Goal: Task Accomplishment & Management: Complete application form

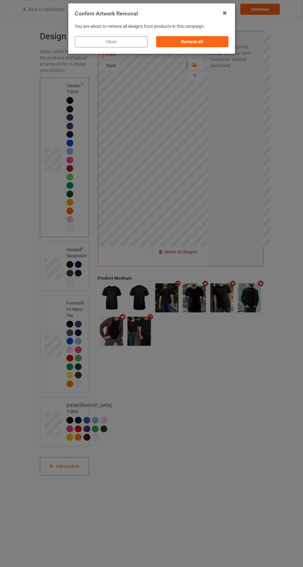
click at [208, 45] on div "Remove all" at bounding box center [192, 41] width 73 height 11
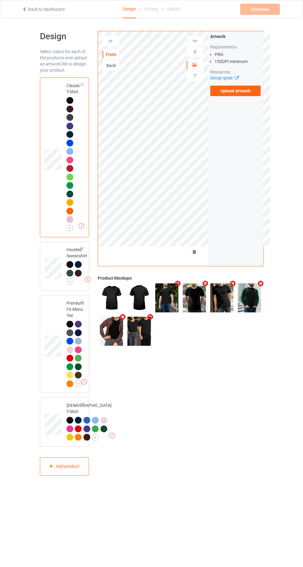
click at [214, 90] on label "Upload Artwork" at bounding box center [235, 91] width 51 height 10
click at [0, 0] on input "Upload Artwork" at bounding box center [0, 0] width 0 height 0
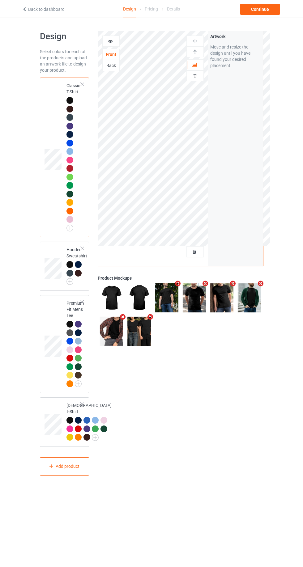
click at [119, 41] on div at bounding box center [111, 41] width 17 height 6
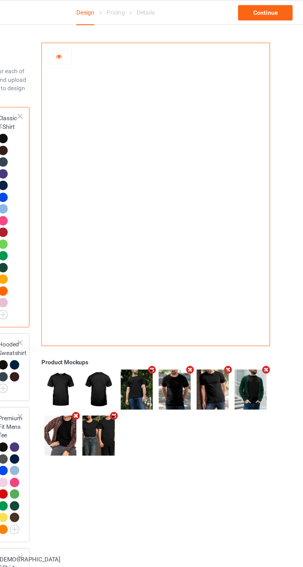
click at [184, 139] on img at bounding box center [184, 139] width 0 height 0
click at [105, 40] on div at bounding box center [111, 41] width 17 height 6
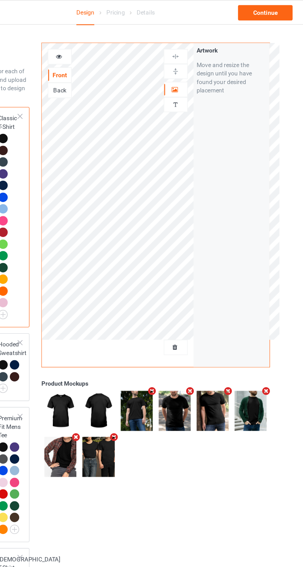
click at [199, 77] on div at bounding box center [194, 76] width 17 height 6
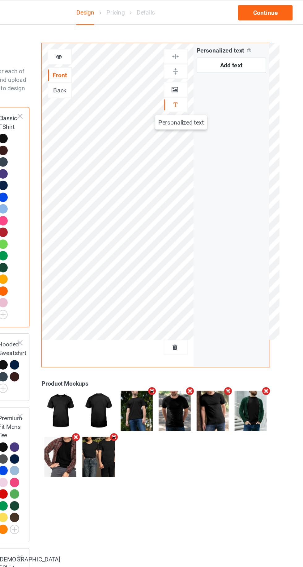
click at [195, 63] on icon at bounding box center [194, 64] width 5 height 4
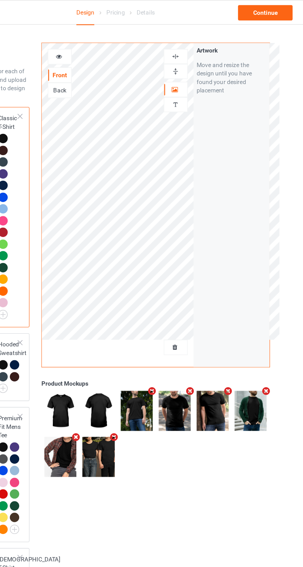
click at [201, 45] on div at bounding box center [194, 41] width 17 height 11
click at [200, 57] on div "Artwork Personalized text" at bounding box center [194, 60] width 17 height 48
click at [195, 52] on img at bounding box center [195, 52] width 6 height 6
click at [111, 39] on icon at bounding box center [110, 40] width 5 height 4
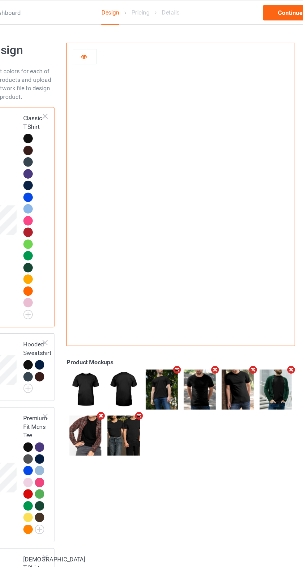
click at [68, 220] on div at bounding box center [69, 219] width 7 height 7
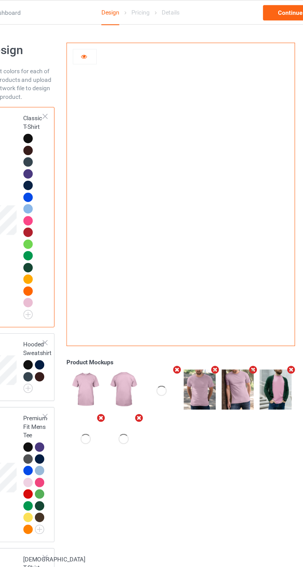
click at [69, 150] on div at bounding box center [69, 151] width 7 height 7
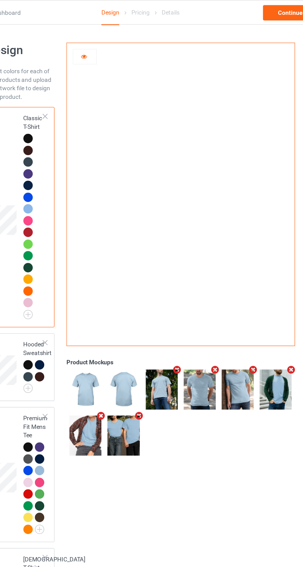
click at [67, 143] on div at bounding box center [69, 143] width 7 height 7
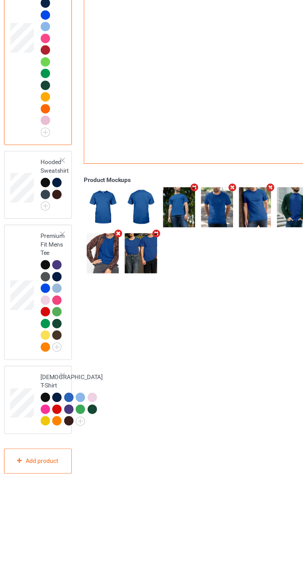
click at [0, 0] on img at bounding box center [0, 0] width 0 height 0
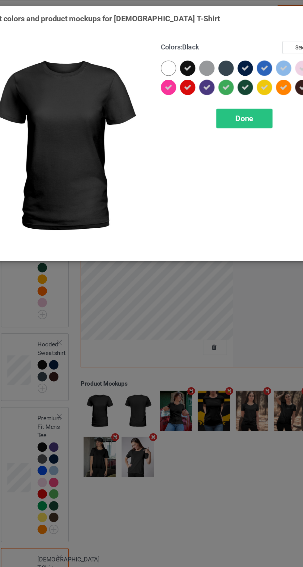
click at [214, 88] on span "Done" at bounding box center [216, 85] width 13 height 6
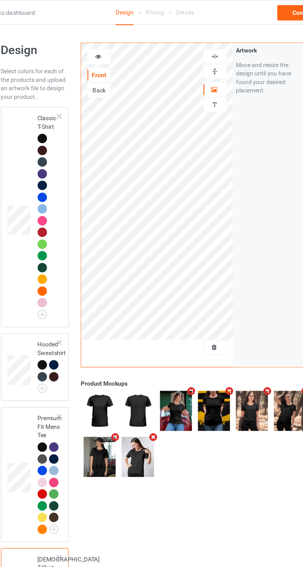
click at [69, 144] on div at bounding box center [69, 143] width 7 height 7
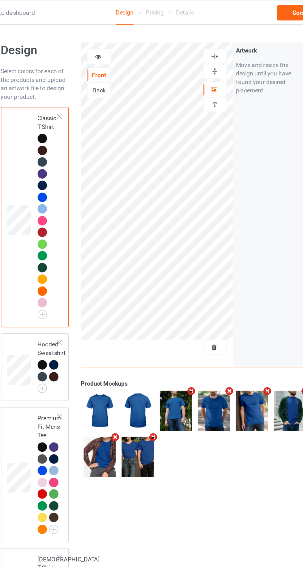
click at [71, 146] on div at bounding box center [70, 144] width 9 height 9
click at [110, 41] on icon at bounding box center [110, 40] width 5 height 4
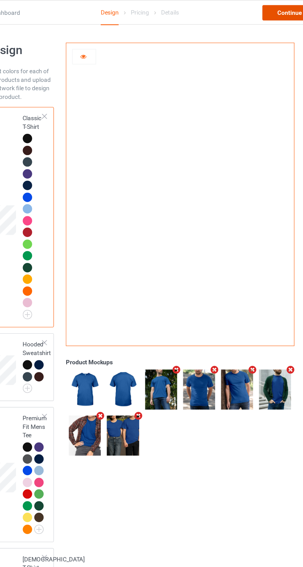
click at [255, 13] on div "Continue" at bounding box center [260, 9] width 40 height 11
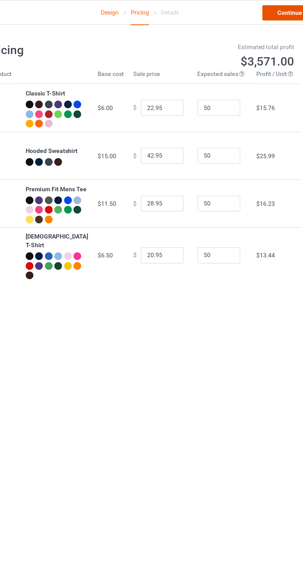
click at [258, 9] on link "Continue" at bounding box center [260, 9] width 40 height 11
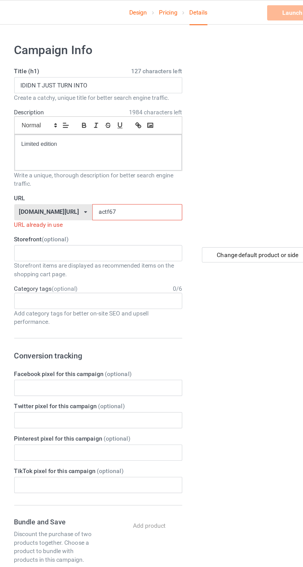
click at [150, 152] on input "actf67" at bounding box center [128, 154] width 65 height 12
type input "a"
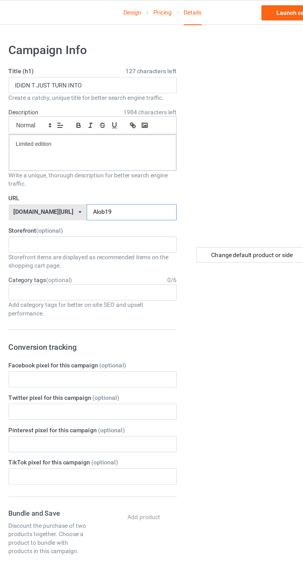
type input "Alob19"
click at [104, 62] on input "IDIDN T JUST TURN INTO" at bounding box center [101, 62] width 122 height 12
type input "I"
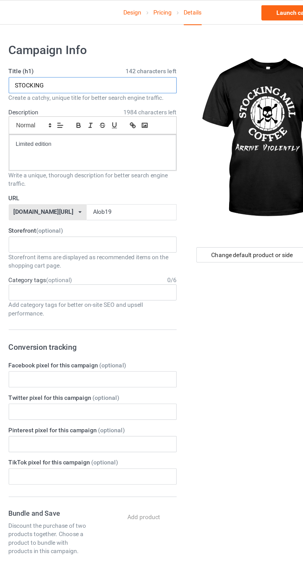
type input "STOCKING"
click at [216, 186] on div "Change default product or side" at bounding box center [216, 184] width 81 height 11
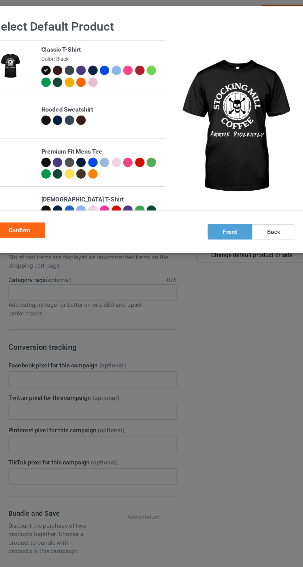
click at [111, 52] on div at bounding box center [109, 51] width 7 height 7
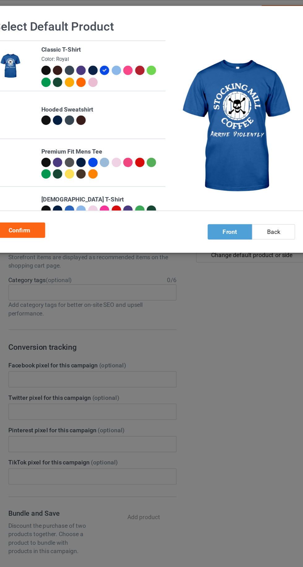
click at [51, 165] on div "Confirm" at bounding box center [47, 166] width 37 height 11
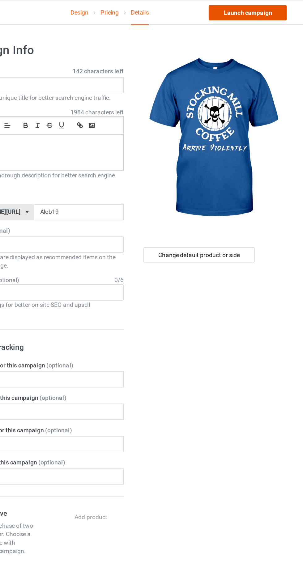
click at [237, 13] on link "Launch campaign" at bounding box center [251, 9] width 57 height 11
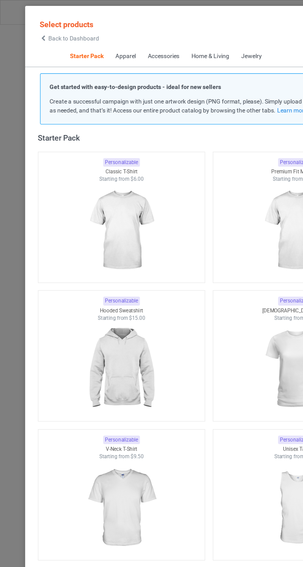
click at [30, 29] on icon at bounding box center [31, 28] width 5 height 4
click at [36, 28] on span "Back to Dashboard" at bounding box center [53, 27] width 37 height 5
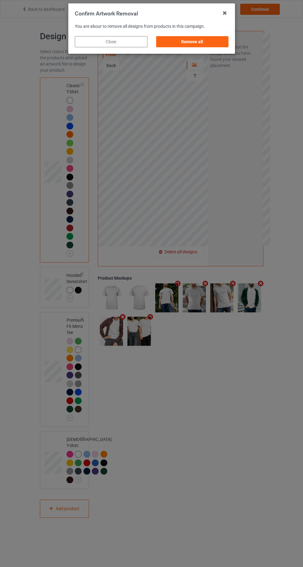
click at [198, 39] on div "Remove all" at bounding box center [192, 41] width 73 height 11
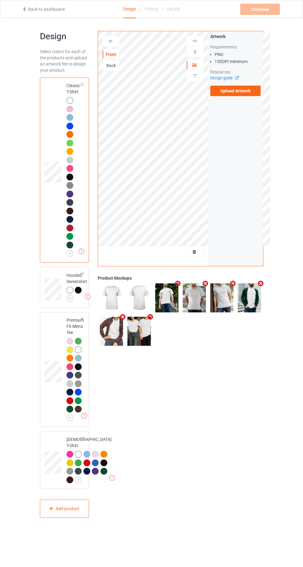
click at [239, 91] on label "Upload Artwork" at bounding box center [235, 91] width 51 height 10
click at [0, 0] on input "Upload Artwork" at bounding box center [0, 0] width 0 height 0
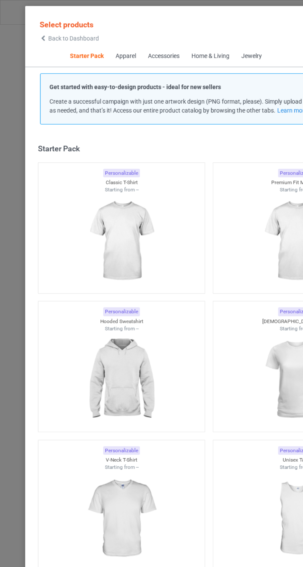
scroll to position [8, 0]
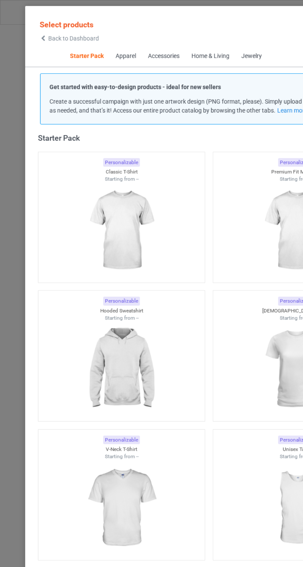
click at [38, 28] on span "Back to Dashboard" at bounding box center [53, 27] width 37 height 5
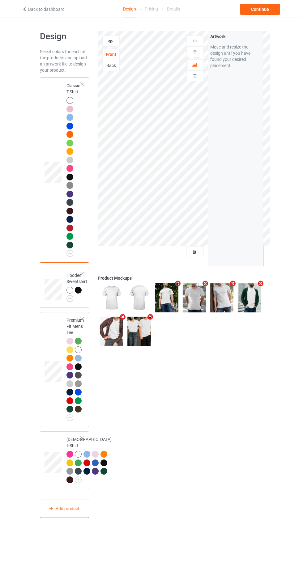
click at [200, 252] on div at bounding box center [194, 252] width 17 height 6
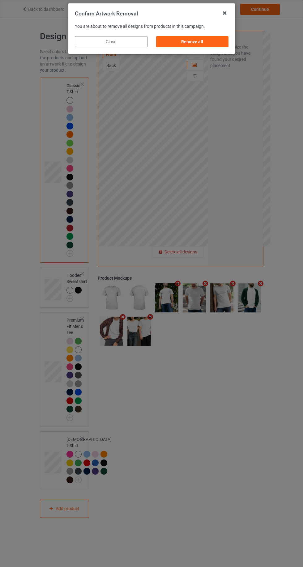
click at [219, 47] on div "Remove all" at bounding box center [192, 41] width 73 height 11
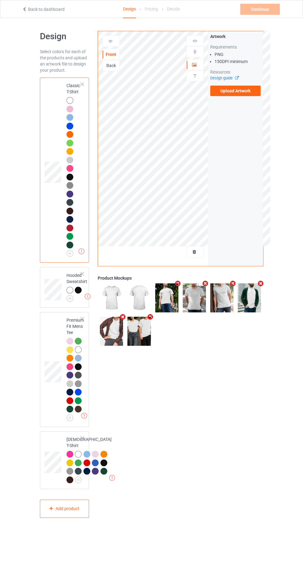
click at [254, 91] on label "Upload Artwork" at bounding box center [235, 91] width 51 height 10
click at [0, 0] on input "Upload Artwork" at bounding box center [0, 0] width 0 height 0
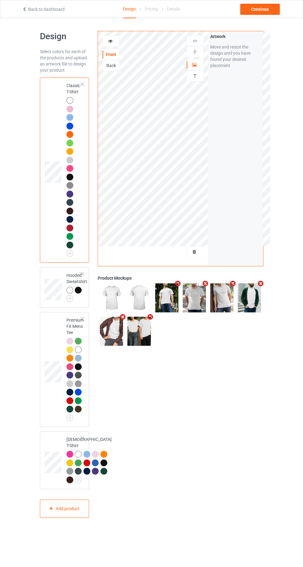
click at [110, 43] on div at bounding box center [111, 41] width 17 height 6
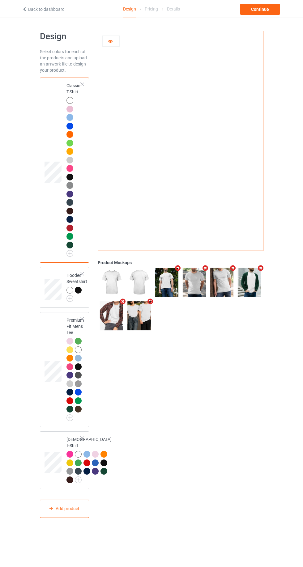
click at [104, 40] on div at bounding box center [111, 41] width 17 height 6
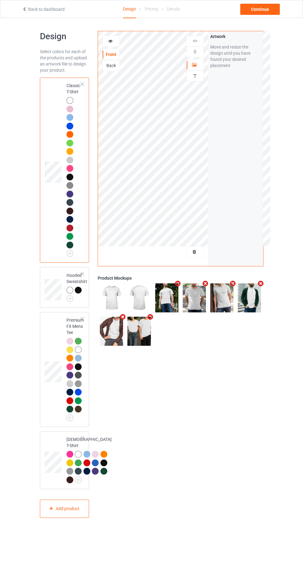
click at [199, 80] on div "Personalized text" at bounding box center [194, 75] width 17 height 11
click at [202, 82] on div "Artwork Personalized text" at bounding box center [194, 60] width 17 height 48
click at [199, 81] on div "Artwork Personalized text" at bounding box center [194, 60] width 17 height 48
click at [197, 81] on div "Artwork Personalized text" at bounding box center [194, 60] width 17 height 48
click at [200, 74] on div at bounding box center [194, 76] width 17 height 6
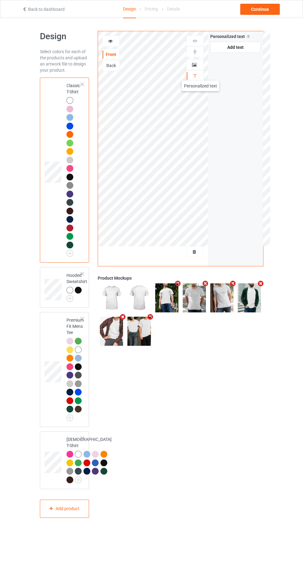
click at [197, 75] on img at bounding box center [195, 76] width 6 height 6
click at [201, 64] on div at bounding box center [194, 65] width 17 height 6
click at [107, 40] on div at bounding box center [111, 41] width 17 height 6
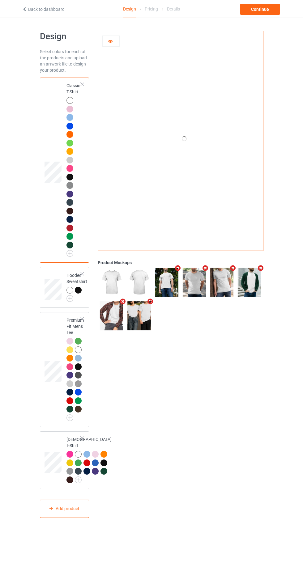
click at [110, 40] on icon at bounding box center [110, 40] width 5 height 4
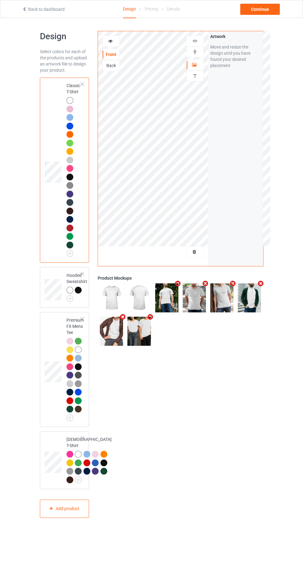
click at [202, 253] on div at bounding box center [194, 252] width 17 height 6
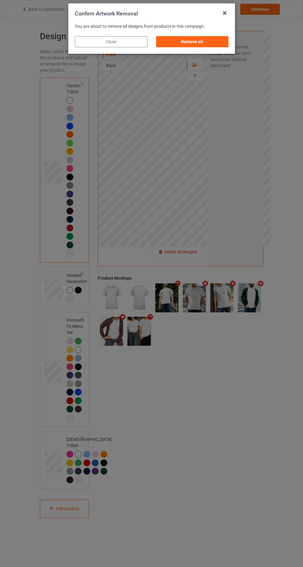
click at [214, 42] on div "Remove all" at bounding box center [192, 41] width 73 height 11
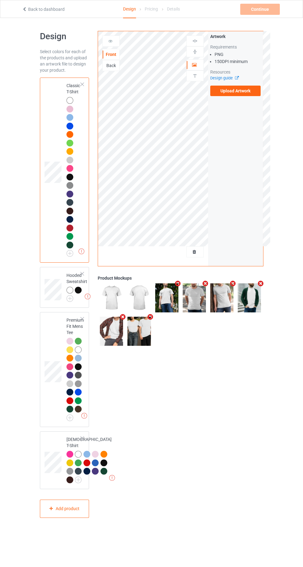
click at [252, 91] on label "Upload Artwork" at bounding box center [235, 91] width 51 height 10
click at [0, 0] on input "Upload Artwork" at bounding box center [0, 0] width 0 height 0
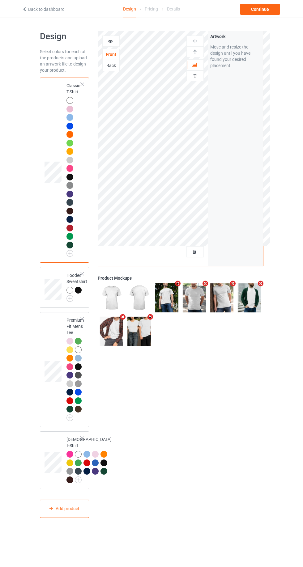
click at [198, 79] on div "Personalized text" at bounding box center [194, 75] width 17 height 11
click at [201, 73] on div at bounding box center [194, 76] width 17 height 6
click at [195, 65] on icon at bounding box center [194, 64] width 5 height 4
click at [199, 51] on div at bounding box center [194, 52] width 17 height 6
click at [202, 44] on div at bounding box center [194, 41] width 17 height 11
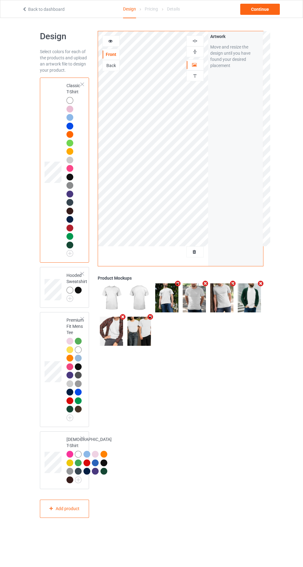
click at [109, 47] on div "Front Back" at bounding box center [110, 54] width 17 height 36
click at [110, 43] on div at bounding box center [111, 41] width 17 height 6
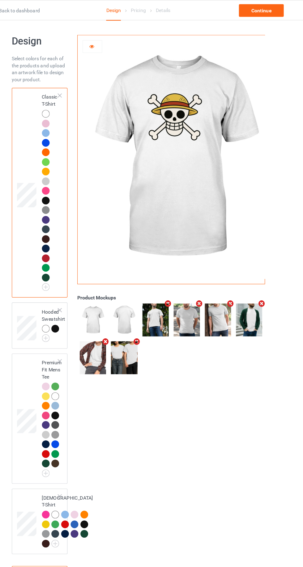
click at [109, 41] on icon at bounding box center [110, 40] width 5 height 4
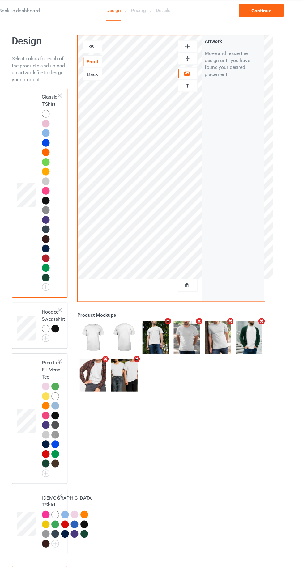
click at [188, 45] on div at bounding box center [194, 41] width 17 height 11
click at [190, 42] on div at bounding box center [194, 41] width 17 height 6
click at [195, 40] on img at bounding box center [195, 41] width 6 height 6
click at [112, 53] on div "Front" at bounding box center [111, 54] width 17 height 6
click at [107, 39] on div at bounding box center [111, 41] width 17 height 6
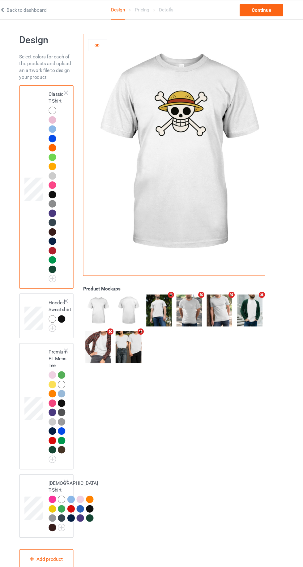
click at [68, 126] on div at bounding box center [69, 126] width 7 height 7
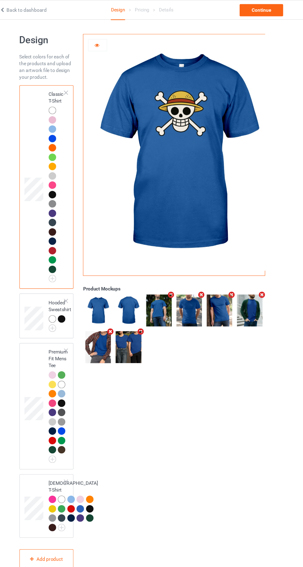
click at [67, 109] on div at bounding box center [69, 109] width 7 height 7
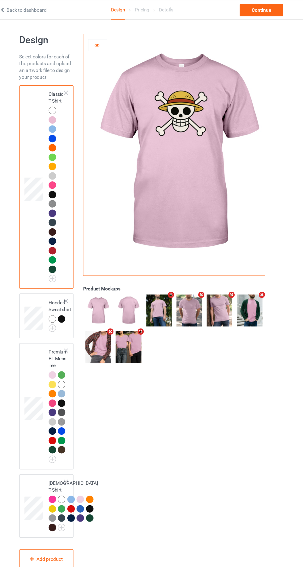
click at [69, 211] on div at bounding box center [69, 210] width 7 height 7
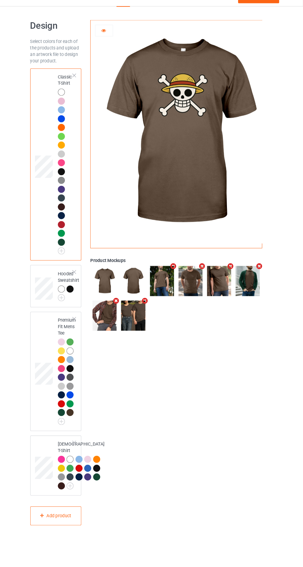
click at [69, 211] on div at bounding box center [69, 210] width 7 height 7
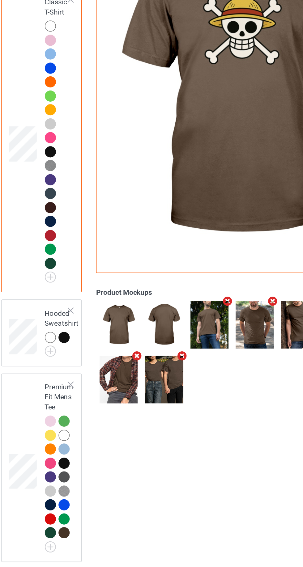
click at [68, 211] on div at bounding box center [69, 210] width 7 height 7
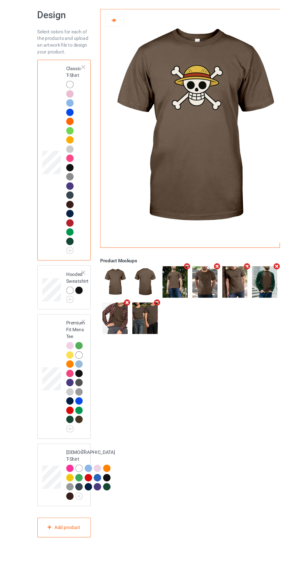
scroll to position [1, 0]
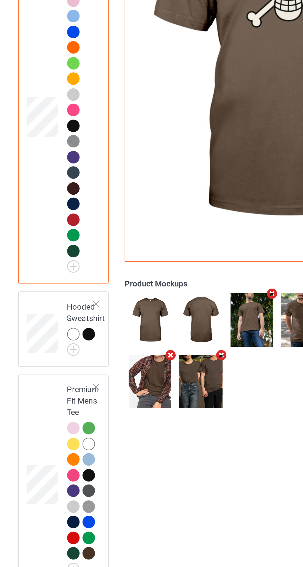
click at [68, 176] on div at bounding box center [69, 175] width 7 height 7
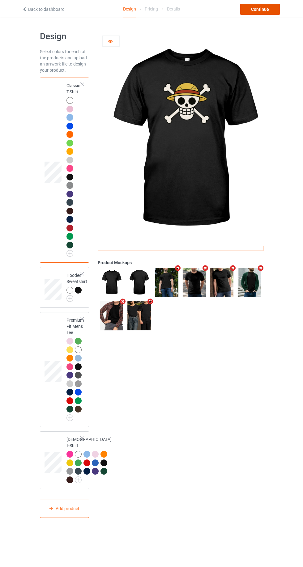
click at [253, 10] on div "Continue" at bounding box center [260, 9] width 40 height 11
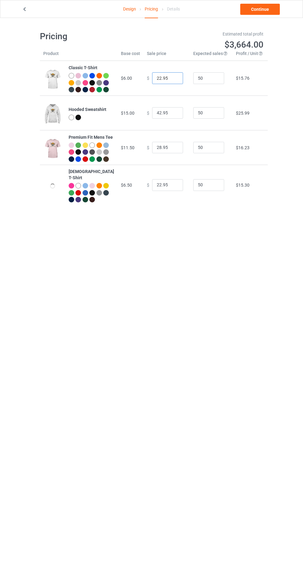
click at [152, 81] on input "22.95" at bounding box center [167, 78] width 31 height 12
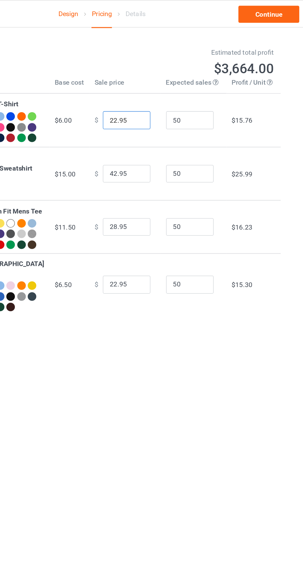
click at [152, 83] on input "22.95" at bounding box center [167, 78] width 31 height 12
click at [153, 83] on input "22.95" at bounding box center [167, 78] width 31 height 12
type input "20.95"
click at [152, 119] on input "42.95" at bounding box center [167, 113] width 31 height 12
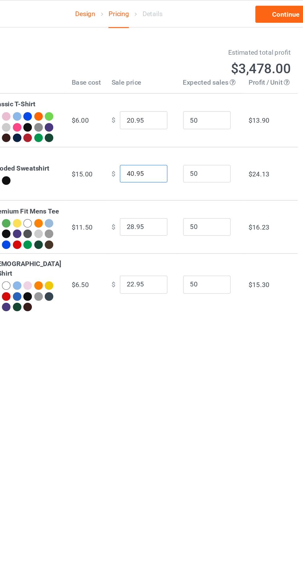
type input "40.95"
click at [152, 153] on input "28.95" at bounding box center [167, 148] width 31 height 12
type input "26.95"
click at [152, 191] on input "22.95" at bounding box center [167, 185] width 31 height 12
click at [252, 12] on link "Continue" at bounding box center [260, 9] width 40 height 11
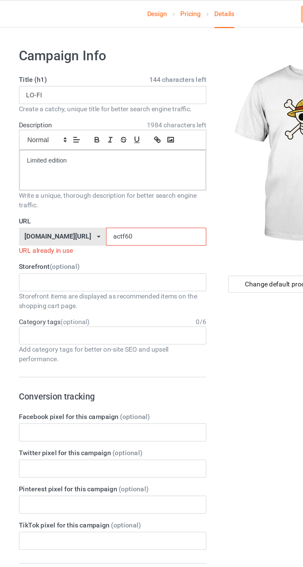
click at [107, 155] on input "actf60" at bounding box center [128, 154] width 65 height 12
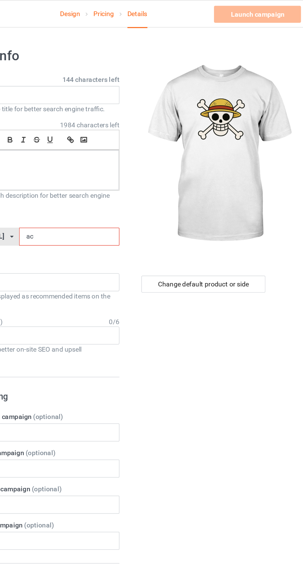
type input "a"
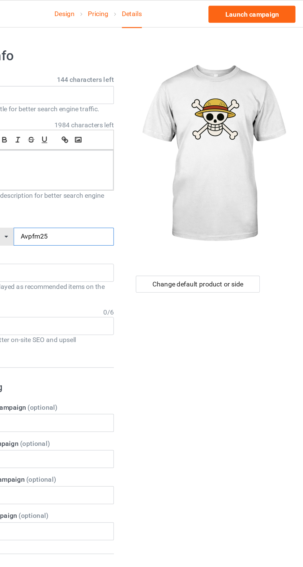
type input "Avpfm25"
click at [187, 186] on div "Change default product or side" at bounding box center [216, 184] width 81 height 11
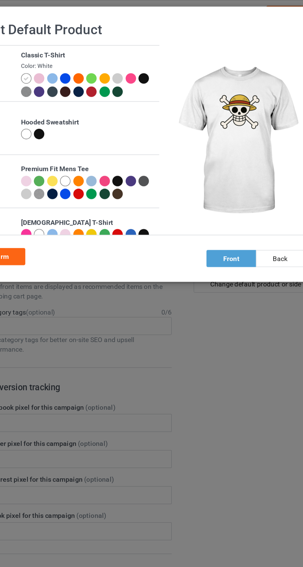
click at [90, 50] on div at bounding box center [92, 51] width 7 height 7
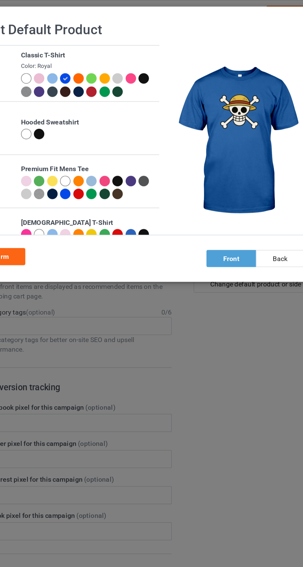
click at [85, 53] on div at bounding box center [84, 51] width 7 height 7
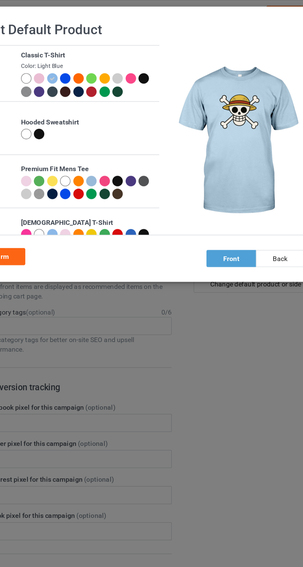
click at [118, 50] on div at bounding box center [118, 51] width 7 height 7
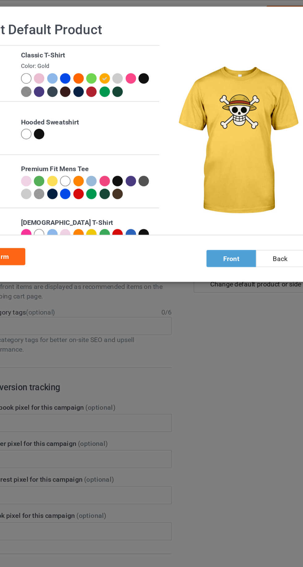
click at [85, 51] on div at bounding box center [84, 51] width 7 height 7
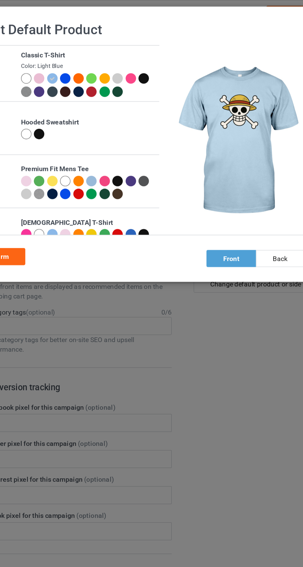
click at [65, 49] on div at bounding box center [67, 51] width 7 height 7
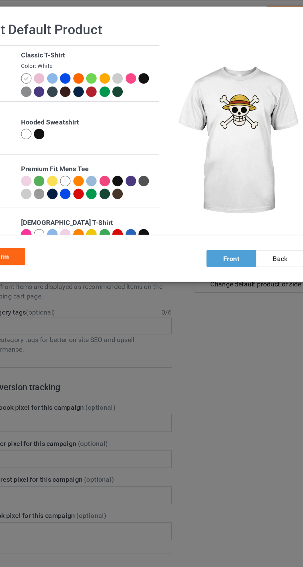
click at [89, 48] on div at bounding box center [93, 52] width 9 height 9
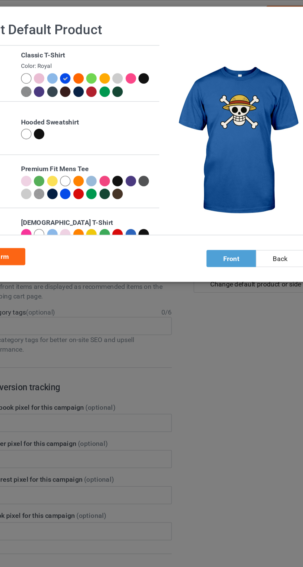
click at [142, 50] on div at bounding box center [143, 51] width 7 height 7
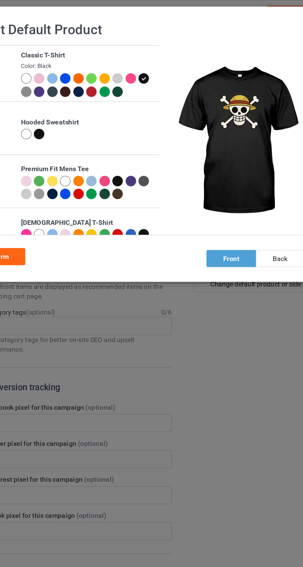
click at [126, 50] on div at bounding box center [126, 51] width 7 height 7
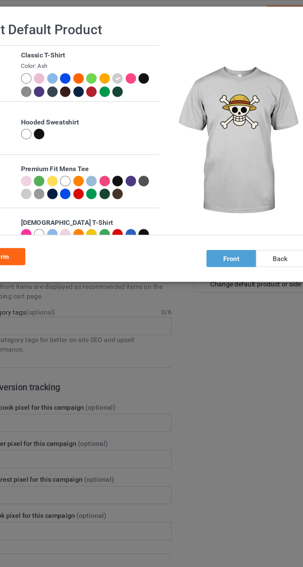
click at [109, 58] on div at bounding box center [109, 59] width 7 height 7
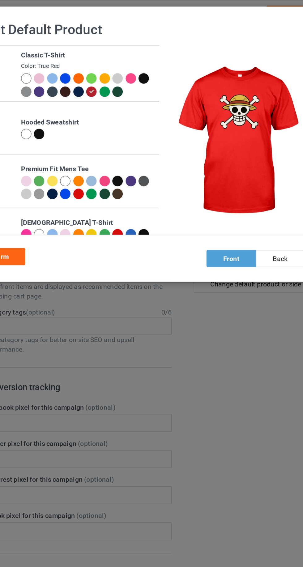
click at [118, 58] on div at bounding box center [118, 59] width 7 height 7
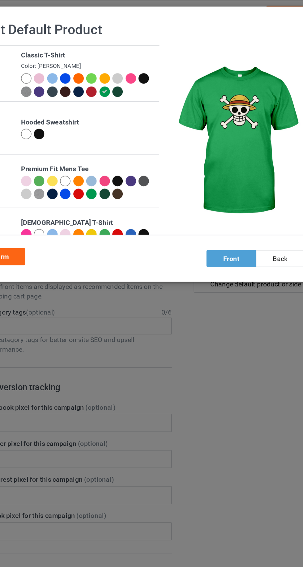
click at [92, 52] on div at bounding box center [92, 51] width 7 height 7
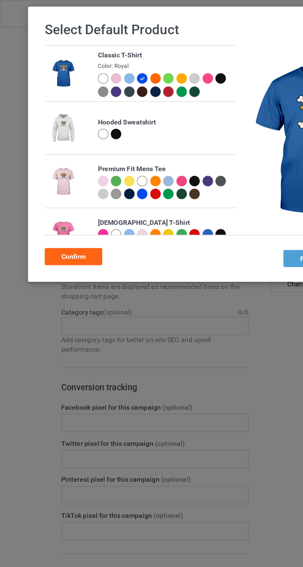
click at [36, 162] on div "Confirm" at bounding box center [47, 166] width 37 height 11
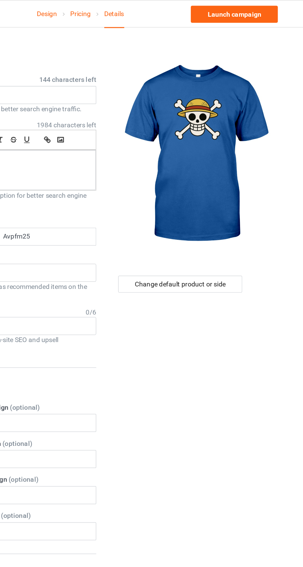
click at [228, 20] on div "Campaign Info Title (h1) 144 characters left LO-FI Create a catchy, unique titl…" at bounding box center [151, 375] width 223 height 714
click at [234, 12] on link "Launch campaign" at bounding box center [251, 9] width 57 height 11
